Goal: Information Seeking & Learning: Learn about a topic

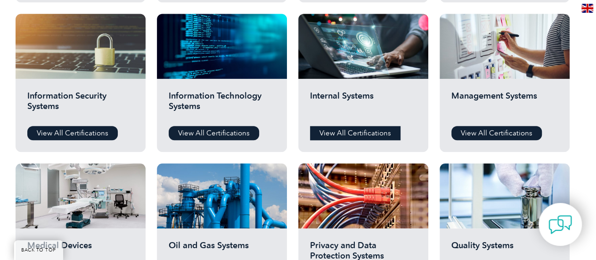
scroll to position [495, 0]
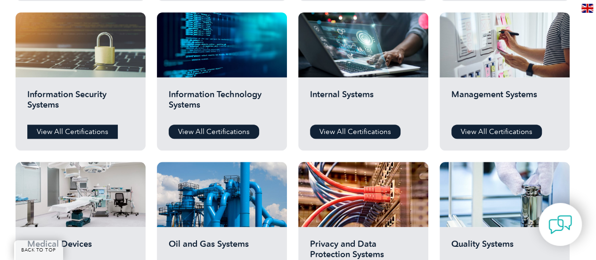
click at [100, 133] on link "View All Certifications" at bounding box center [72, 131] width 91 height 14
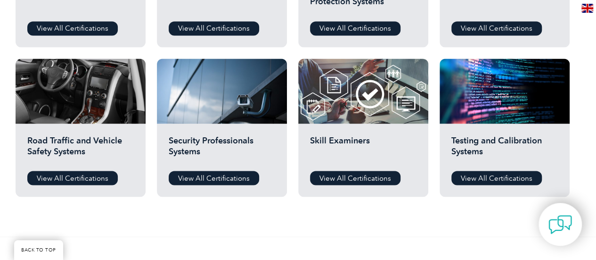
scroll to position [774, 0]
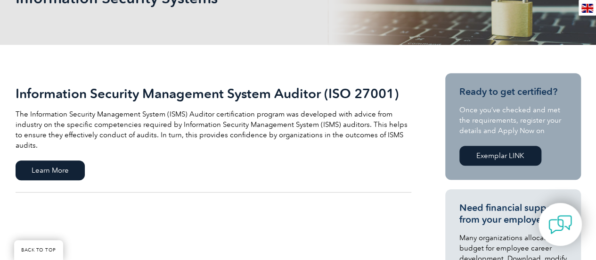
scroll to position [168, 0]
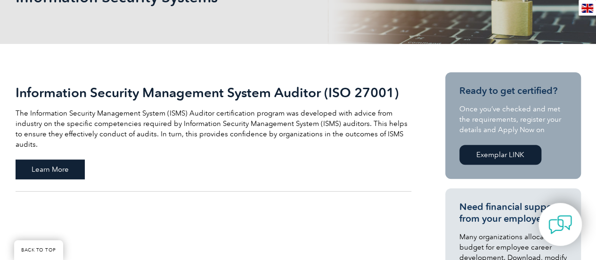
click at [65, 163] on span "Learn More" at bounding box center [50, 169] width 69 height 20
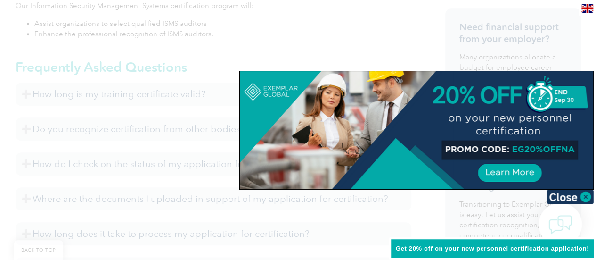
scroll to position [433, 0]
click at [493, 173] on div at bounding box center [417, 130] width 354 height 118
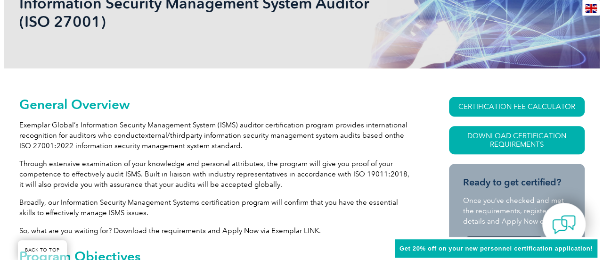
scroll to position [161, 0]
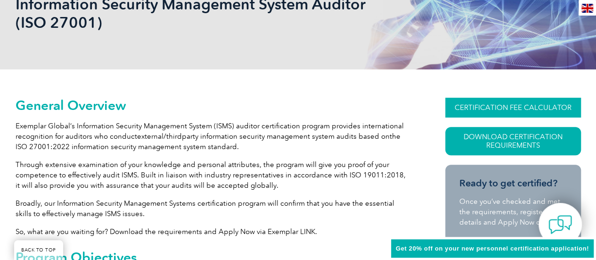
click at [516, 103] on link "CERTIFICATION FEE CALCULATOR" at bounding box center [514, 108] width 136 height 20
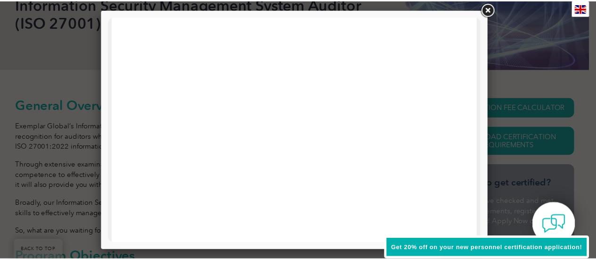
scroll to position [0, 0]
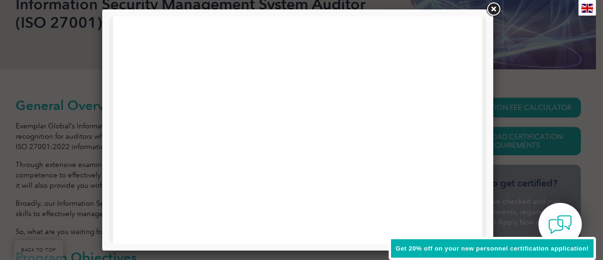
click at [494, 8] on link at bounding box center [493, 9] width 17 height 17
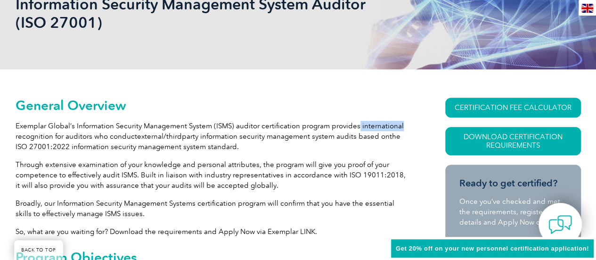
drag, startPoint x: 363, startPoint y: 124, endPoint x: 410, endPoint y: 125, distance: 46.7
click at [410, 125] on p "Exemplar Global’s Information Security Management System (ISMS) auditor certifi…" at bounding box center [214, 136] width 396 height 31
click at [390, 124] on p "Exemplar Global’s Information Security Management System (ISMS) auditor certifi…" at bounding box center [214, 136] width 396 height 31
click at [388, 124] on p "Exemplar Global’s Information Security Management System (ISMS) auditor certifi…" at bounding box center [214, 136] width 396 height 31
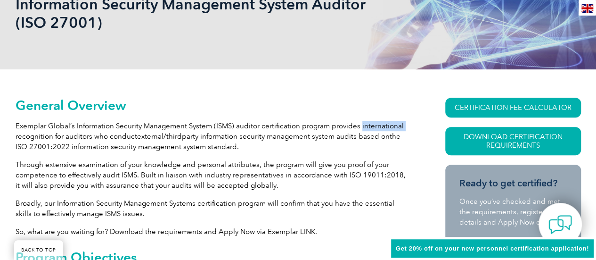
click at [379, 123] on p "Exemplar Global’s Information Security Management System (ISMS) auditor certifi…" at bounding box center [214, 136] width 396 height 31
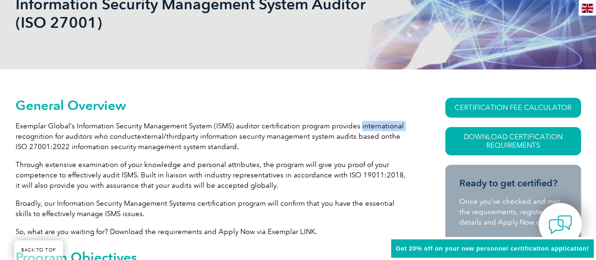
click at [379, 123] on p "Exemplar Global’s Information Security Management System (ISMS) auditor certifi…" at bounding box center [214, 136] width 396 height 31
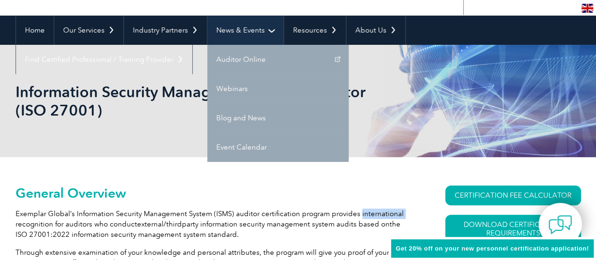
scroll to position [74, 0]
